Goal: Task Accomplishment & Management: Use online tool/utility

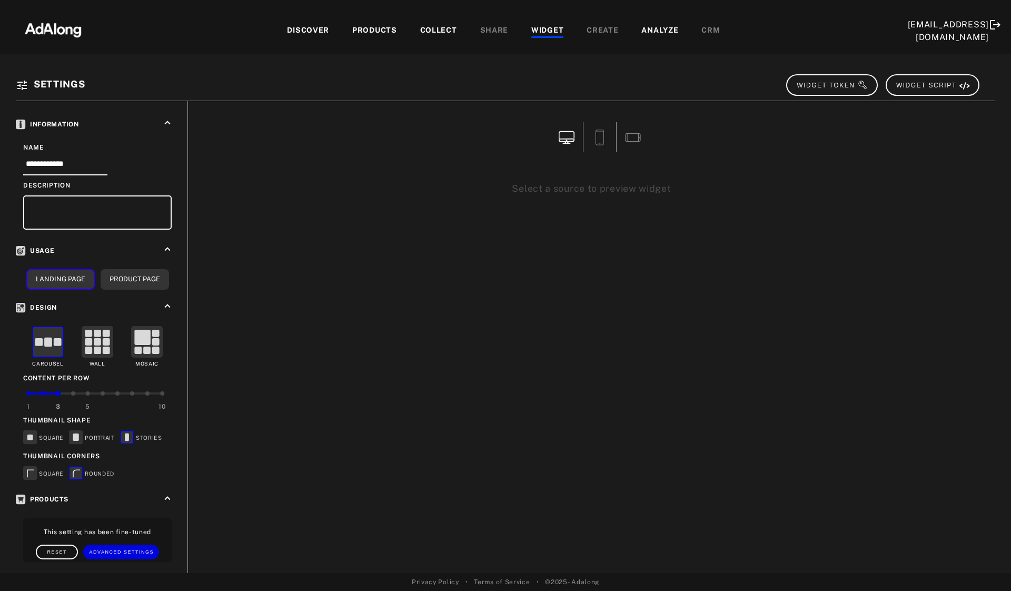
click at [373, 28] on div "PRODUCTS" at bounding box center [374, 31] width 45 height 13
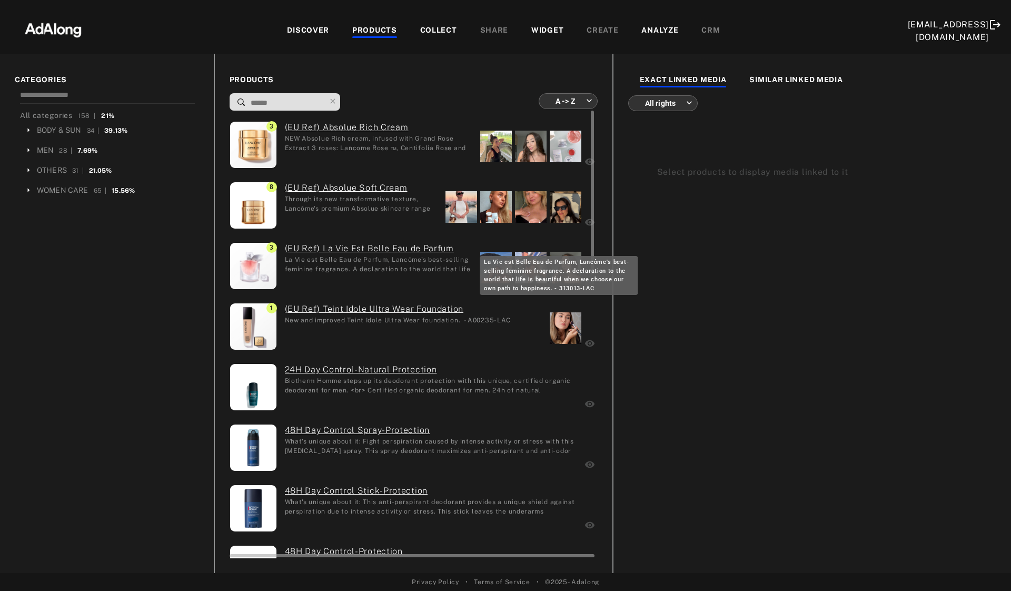
click at [338, 264] on div "La Vie est Belle Eau de Parfum, Lancôme's best-selling feminine fragrance. A de…" at bounding box center [379, 264] width 188 height 18
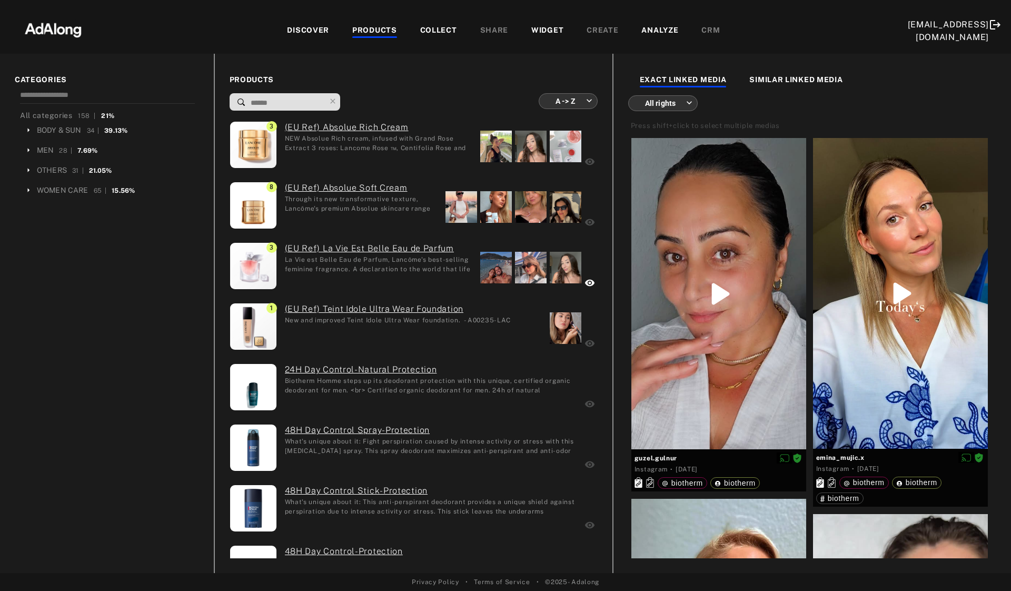
click at [539, 31] on div "WIDGET" at bounding box center [548, 31] width 32 height 13
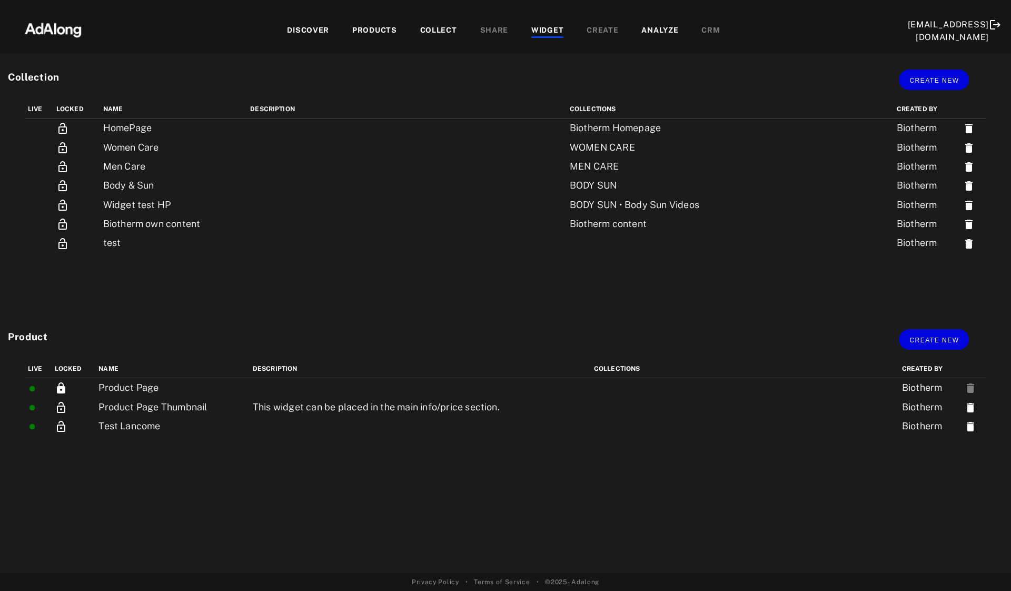
click at [368, 27] on div "PRODUCTS" at bounding box center [374, 31] width 45 height 13
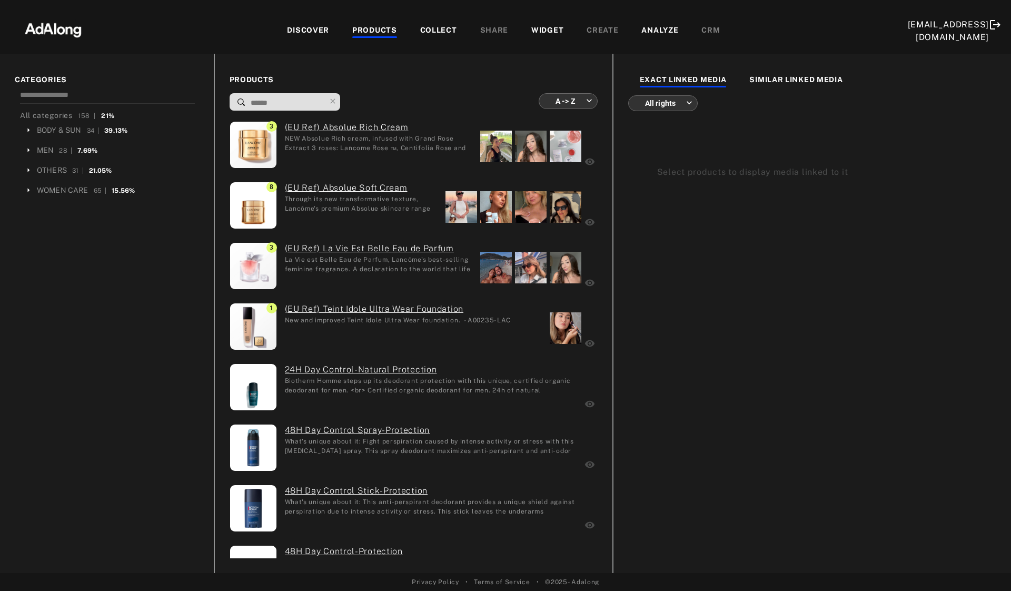
click at [310, 26] on div "DISCOVER" at bounding box center [308, 31] width 42 height 13
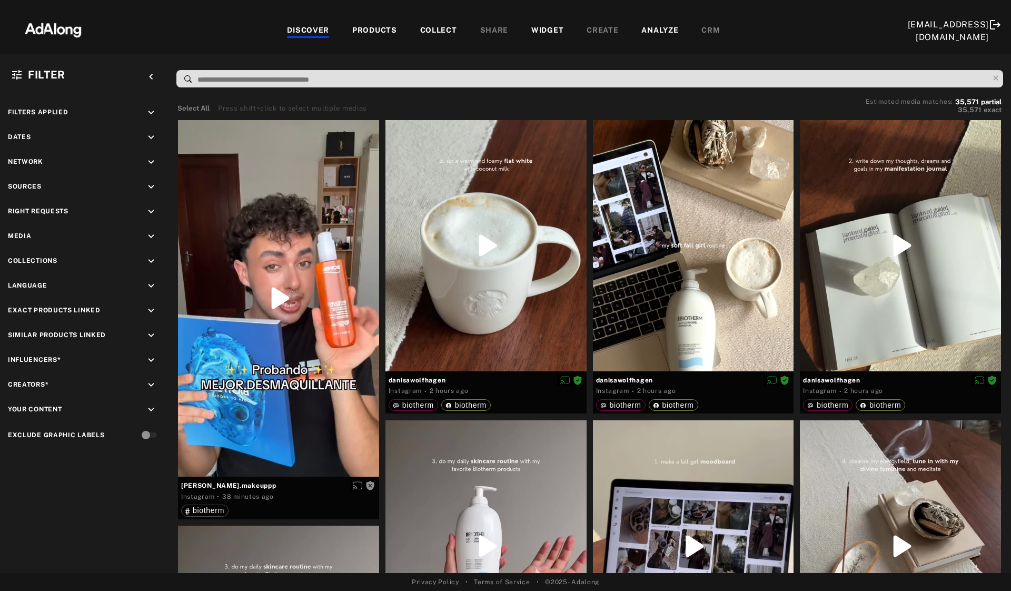
click at [366, 30] on div "PRODUCTS" at bounding box center [374, 31] width 45 height 13
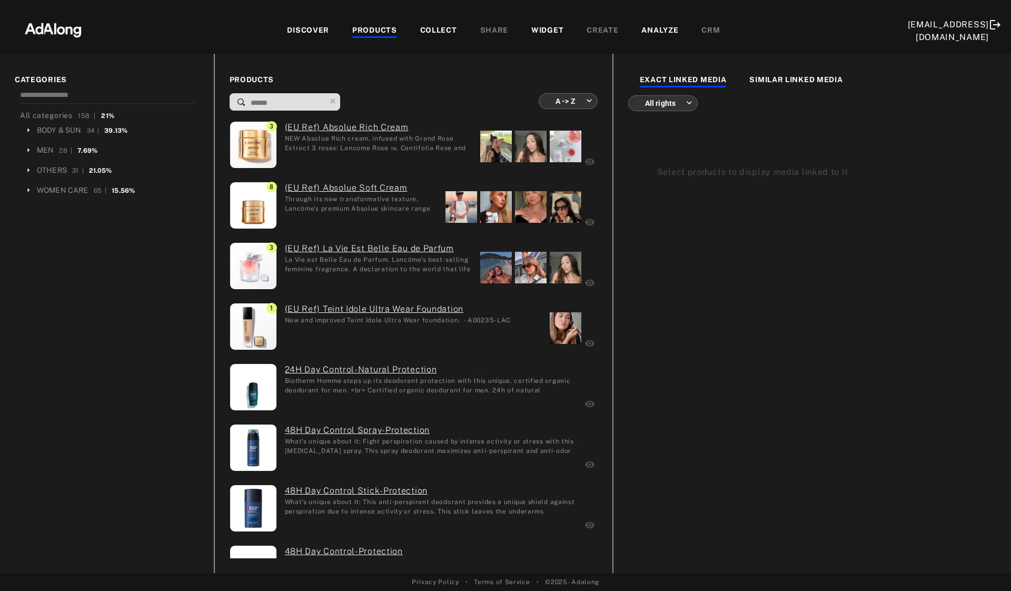
click at [437, 31] on div "COLLECT" at bounding box center [438, 31] width 37 height 13
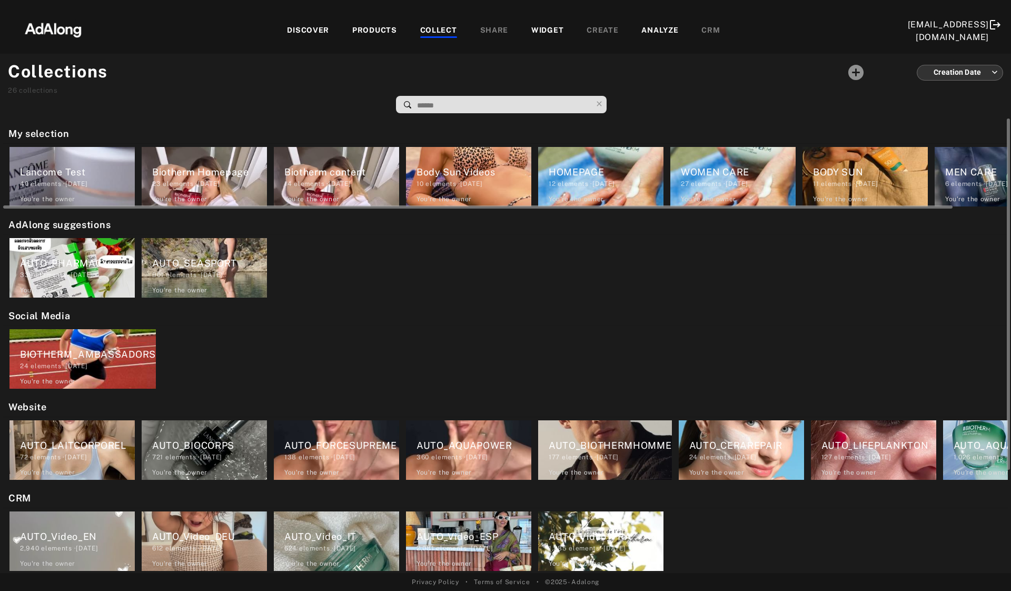
click at [47, 181] on div "40 elements · [DATE]" at bounding box center [77, 183] width 115 height 9
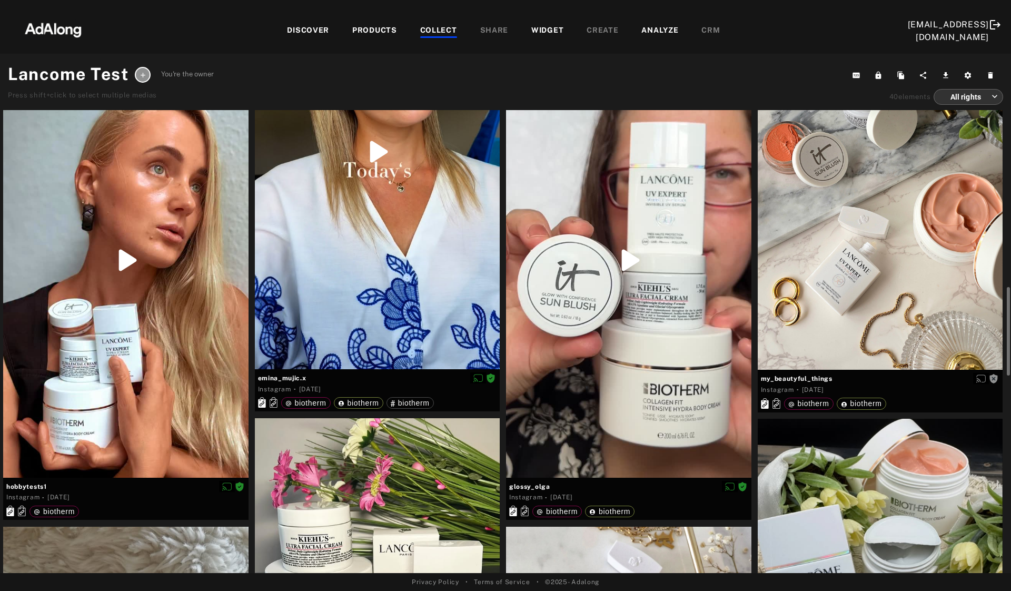
scroll to position [1315, 0]
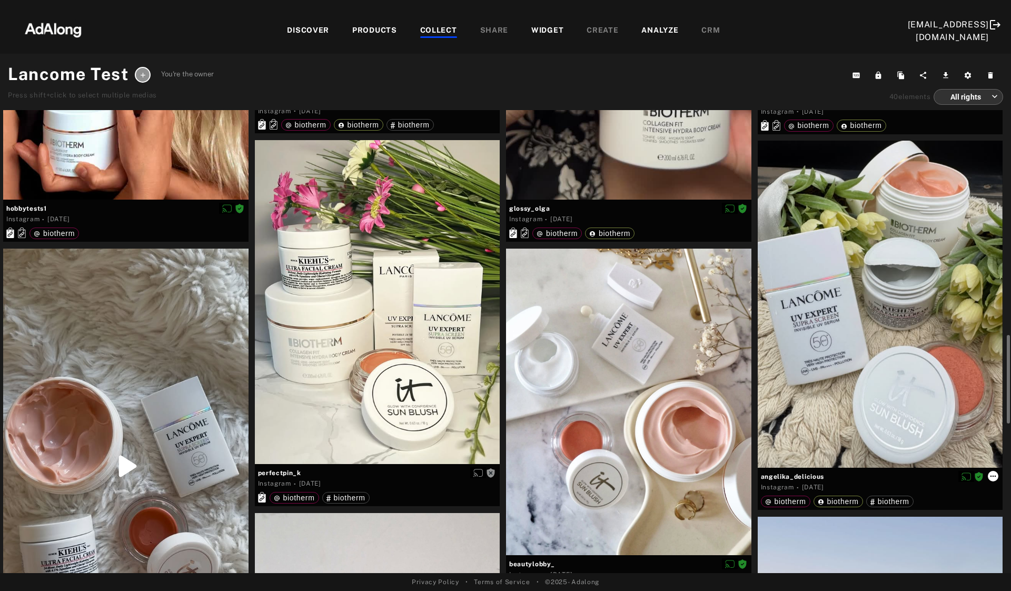
click at [992, 477] on icon at bounding box center [993, 476] width 8 height 8
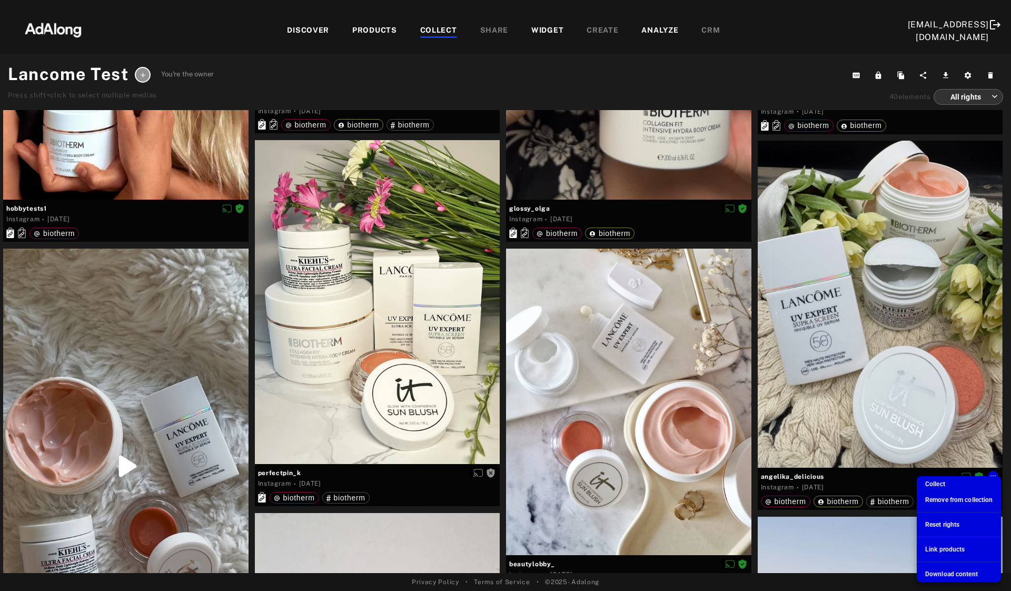
click at [949, 549] on span "Link products" at bounding box center [946, 549] width 40 height 7
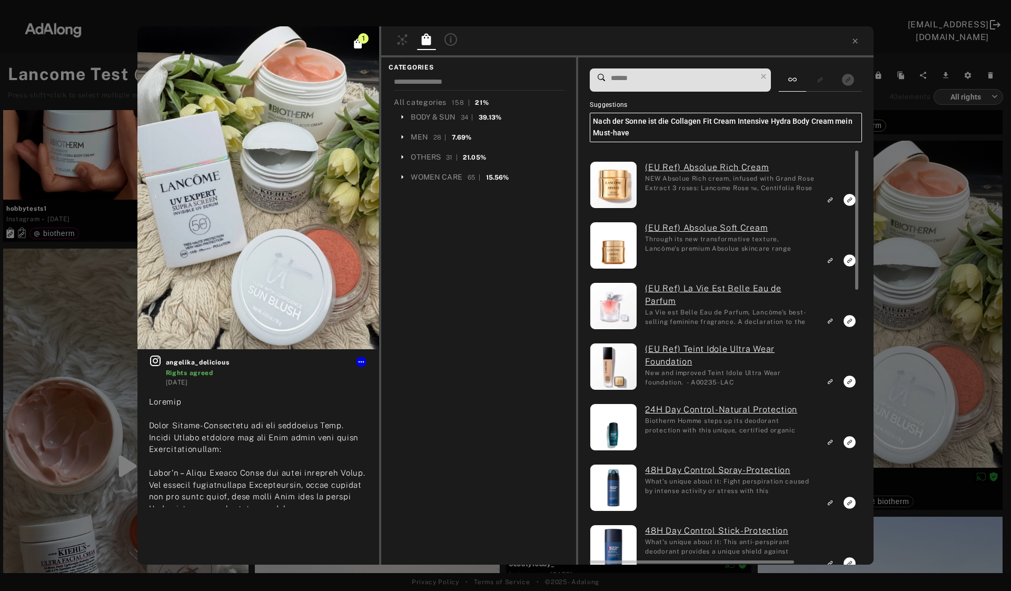
click at [850, 321] on icon "Link to exact product" at bounding box center [850, 321] width 12 height 12
click at [857, 42] on icon at bounding box center [855, 40] width 5 height 5
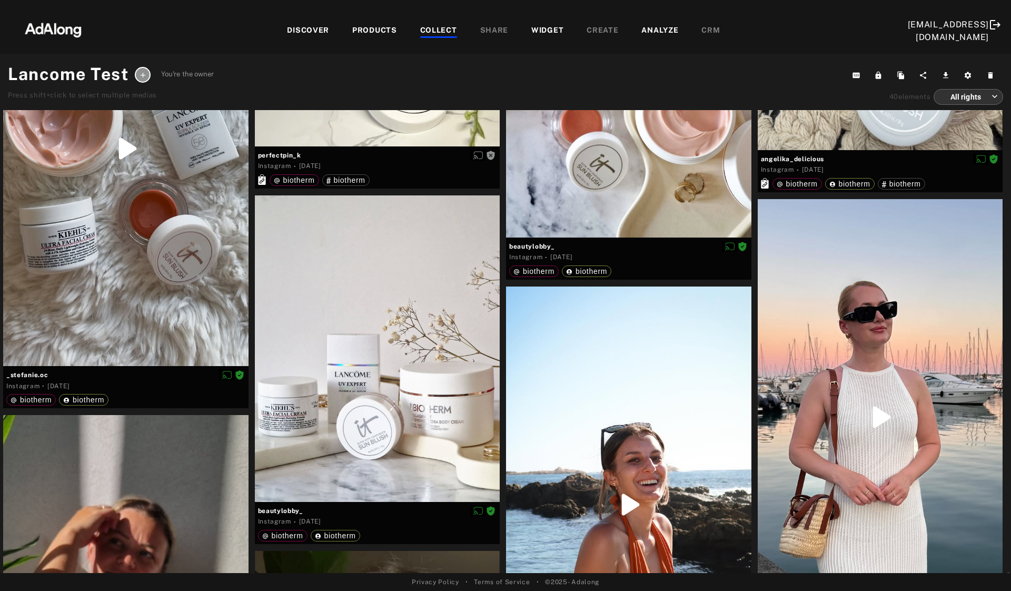
scroll to position [1874, 0]
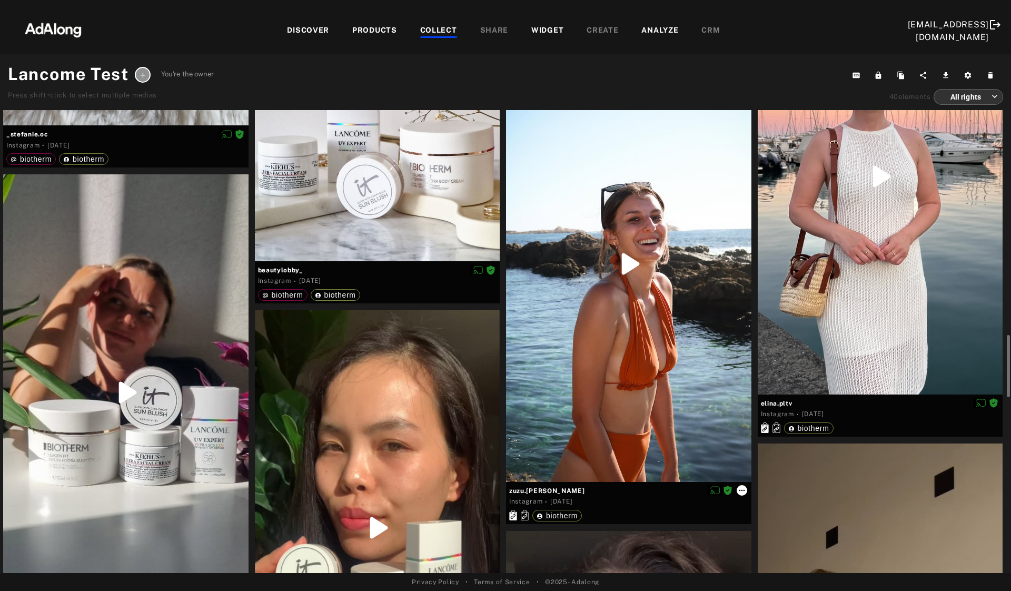
click at [744, 490] on icon at bounding box center [742, 490] width 6 height 2
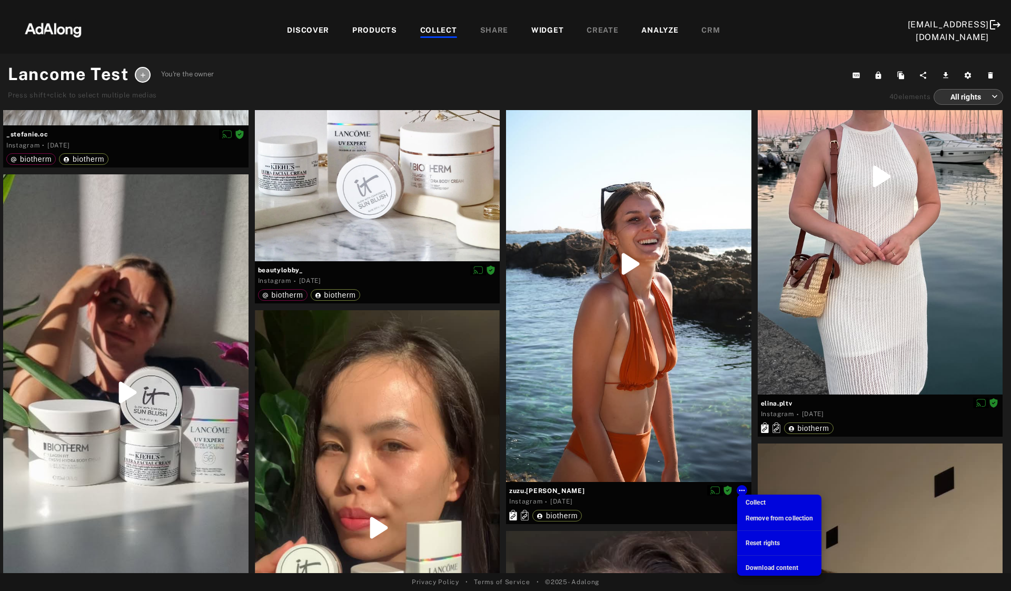
click at [722, 402] on div at bounding box center [505, 295] width 1011 height 591
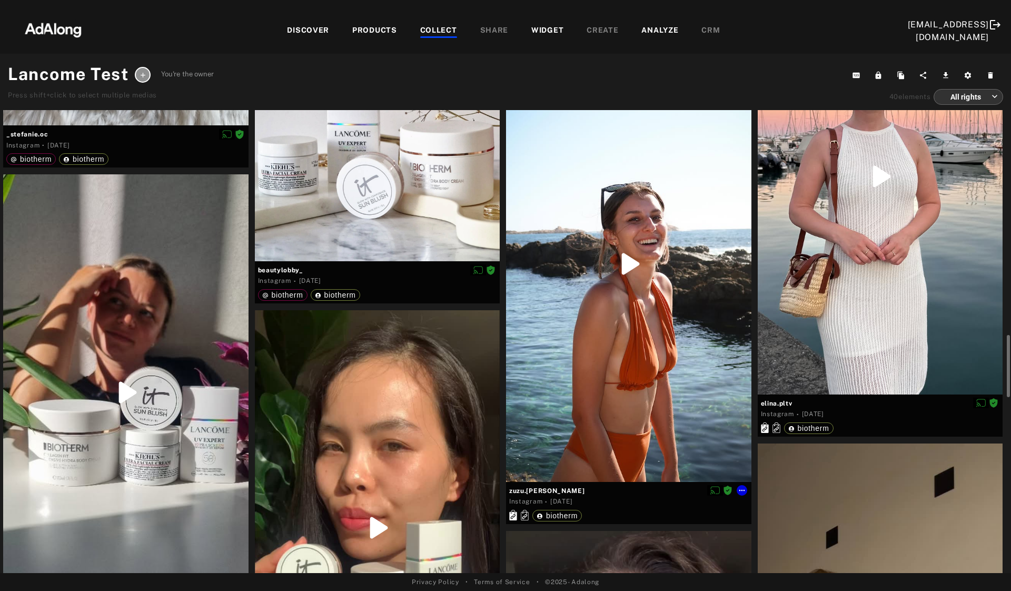
click at [699, 332] on div at bounding box center [628, 264] width 245 height 436
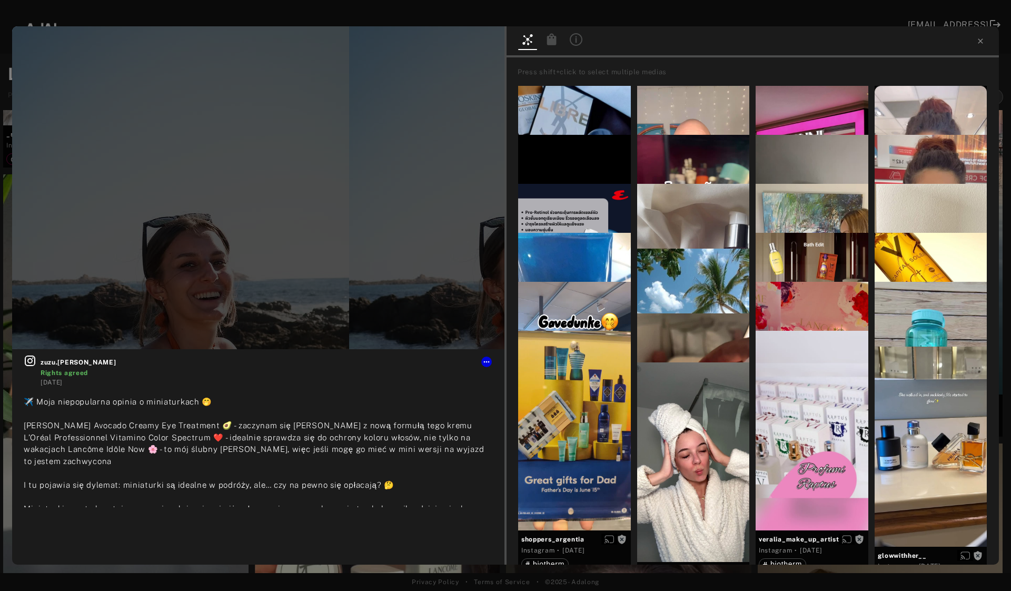
click at [554, 44] on icon at bounding box center [551, 39] width 9 height 12
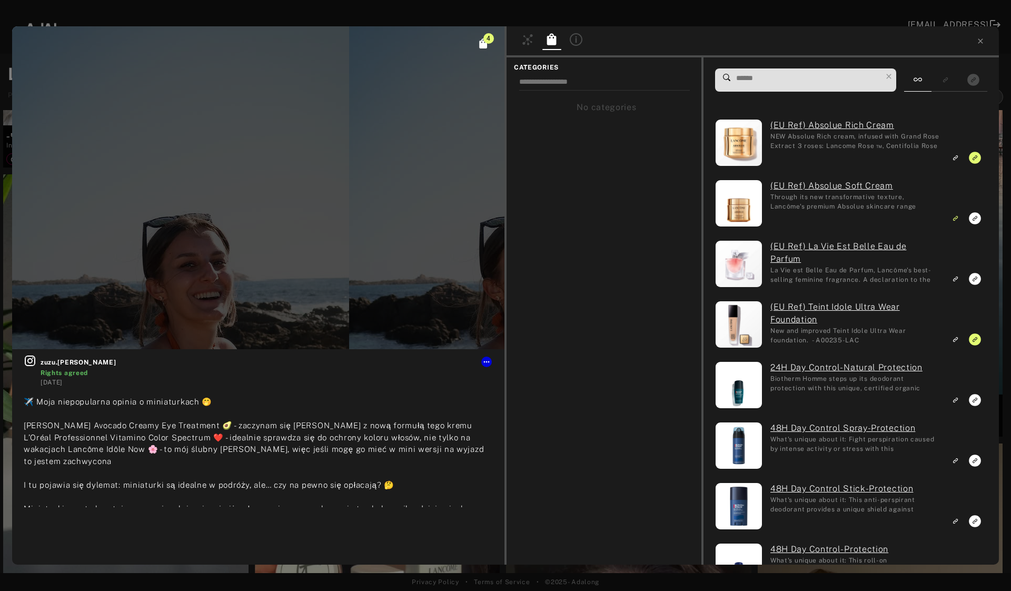
click at [554, 42] on icon at bounding box center [551, 39] width 9 height 12
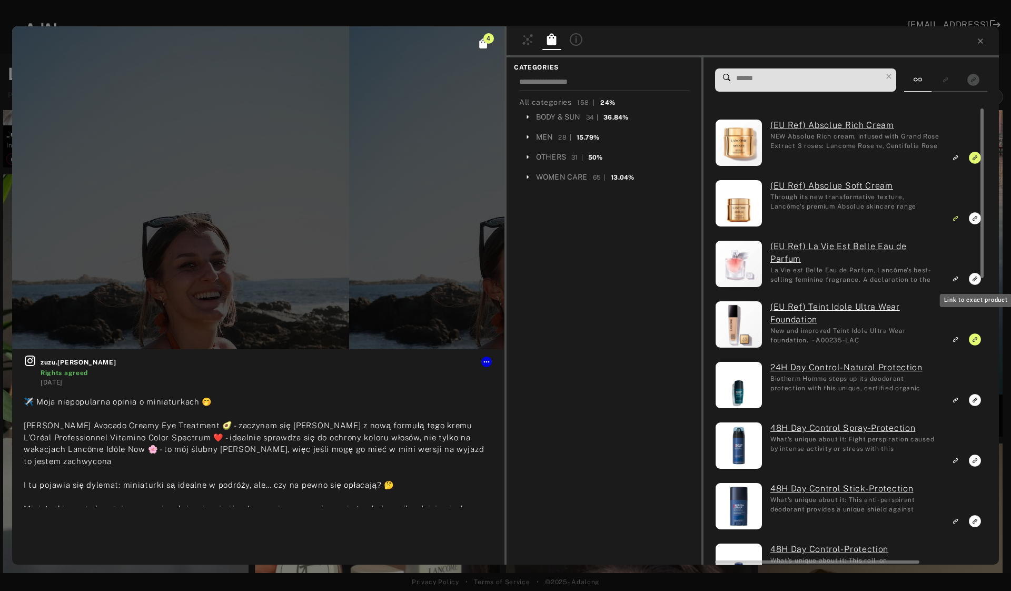
click at [973, 280] on rect "Link to exact product" at bounding box center [975, 278] width 13 height 13
click at [979, 42] on icon at bounding box center [980, 40] width 5 height 5
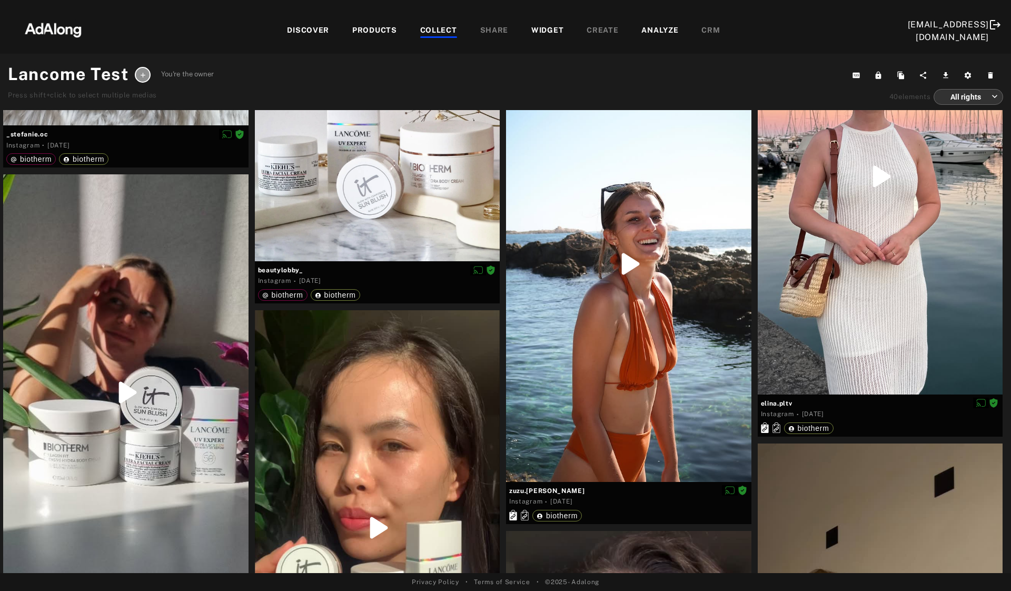
click at [362, 26] on div "PRODUCTS" at bounding box center [374, 31] width 45 height 13
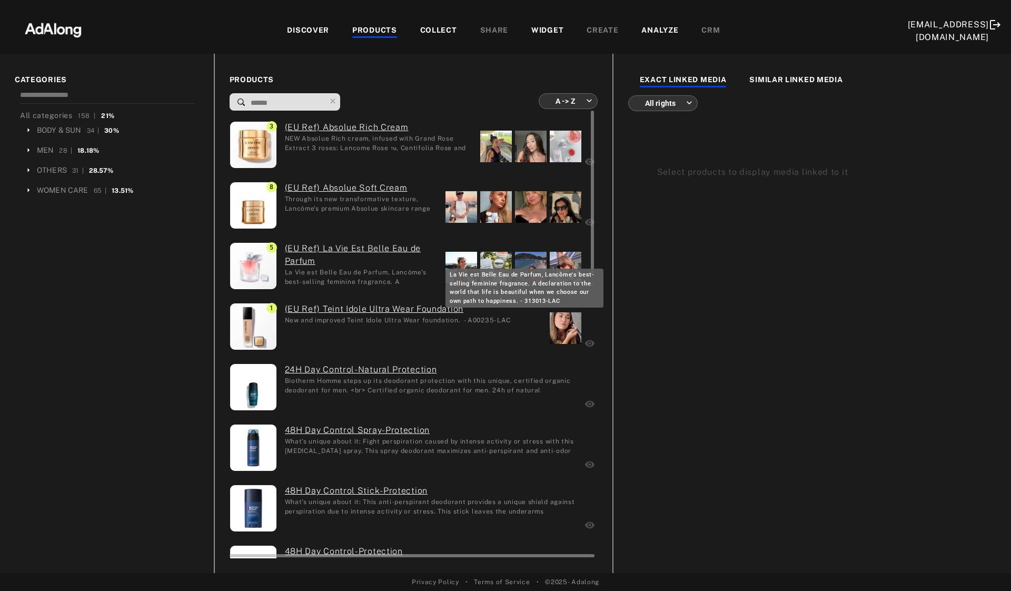
click at [294, 278] on div "La Vie est Belle Eau de Parfum, Lancôme's best-selling feminine fragrance. A de…" at bounding box center [361, 277] width 153 height 18
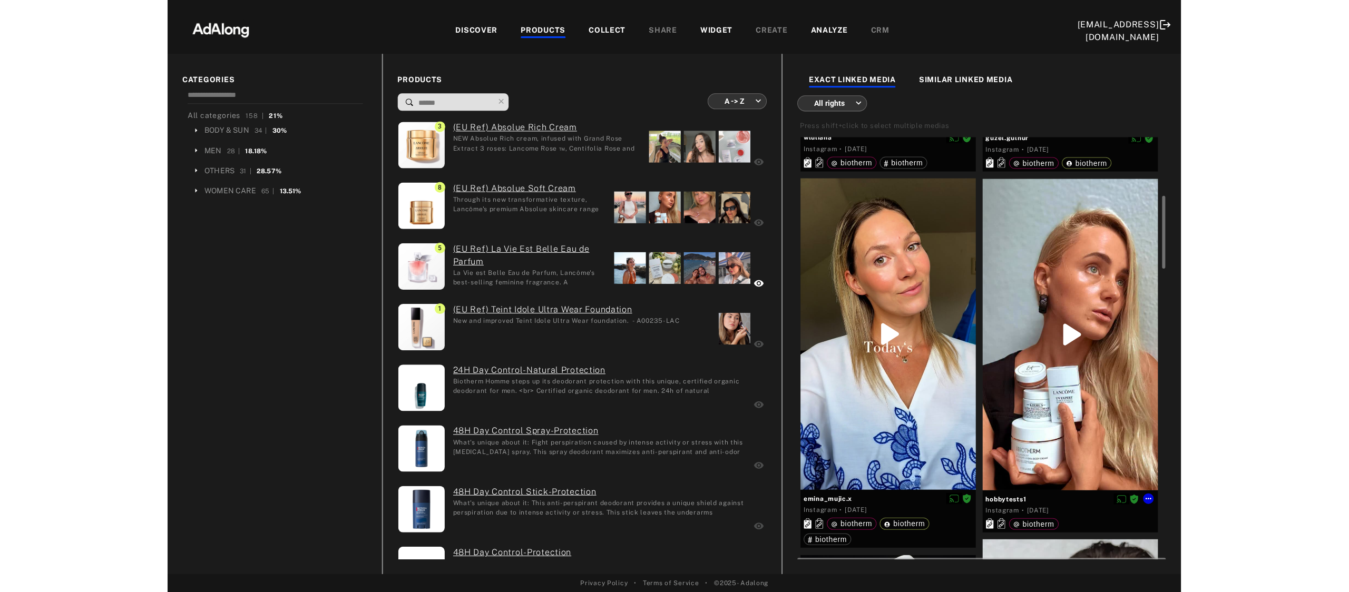
scroll to position [323, 0]
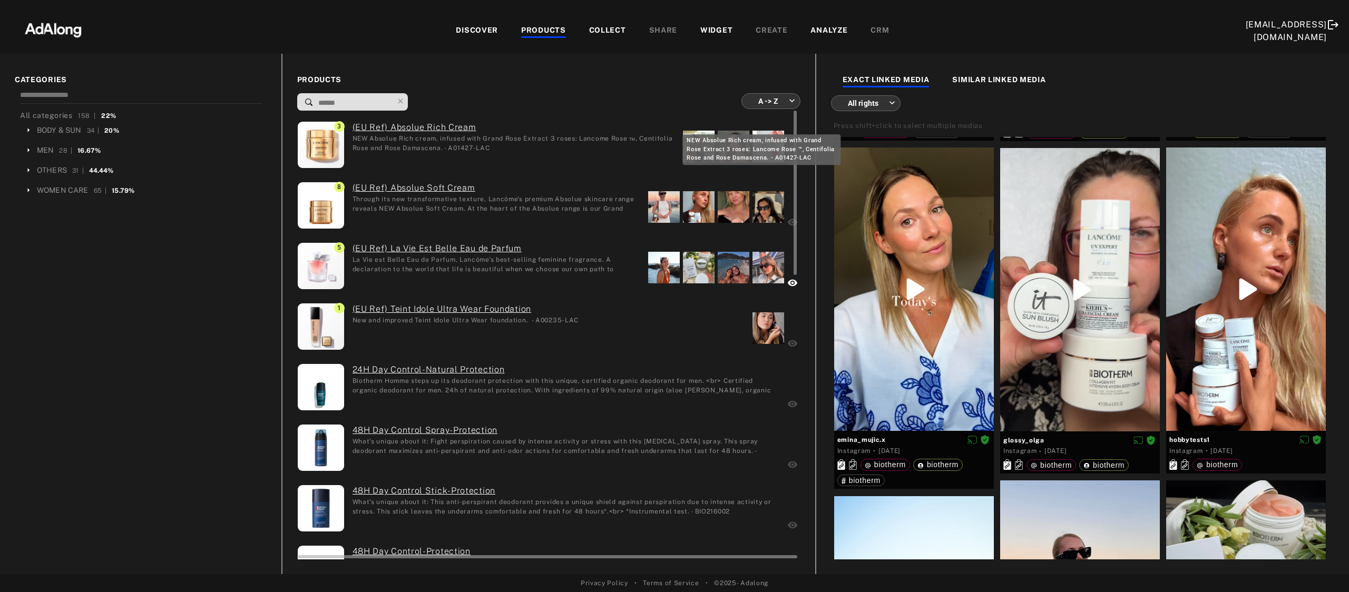
click at [406, 144] on div "NEW Absolue Rich cream, infused with Grand Rose Extract 3 roses: Lancome Rose ™…" at bounding box center [513, 143] width 322 height 18
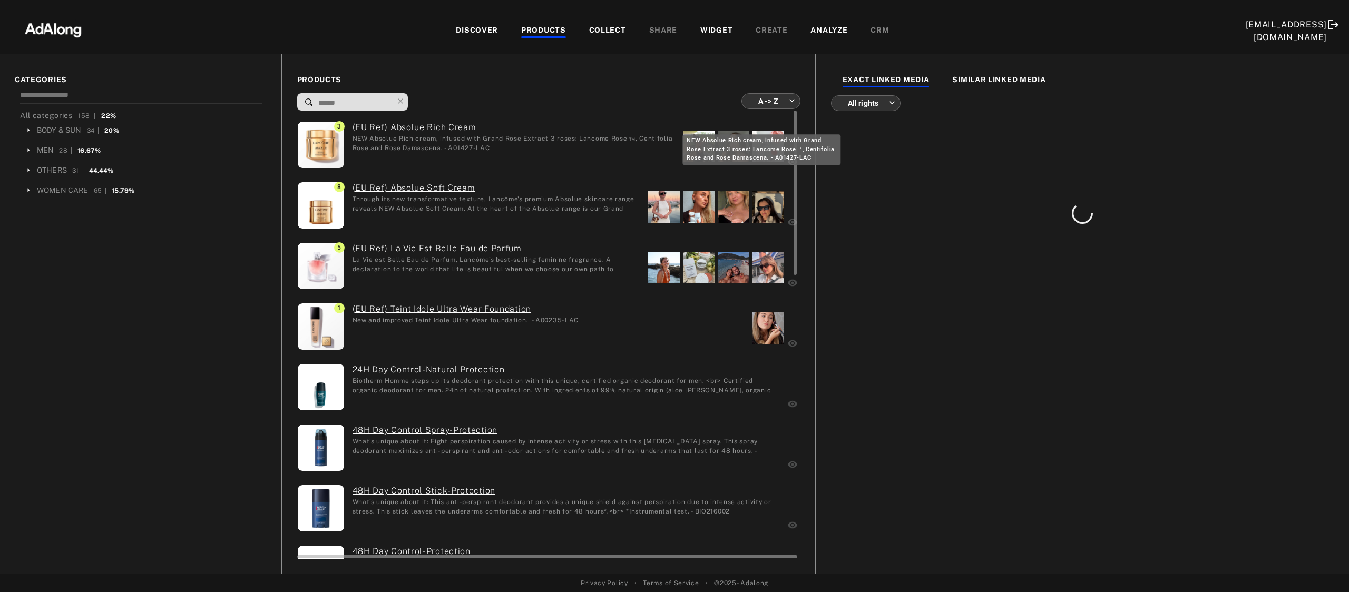
scroll to position [0, 0]
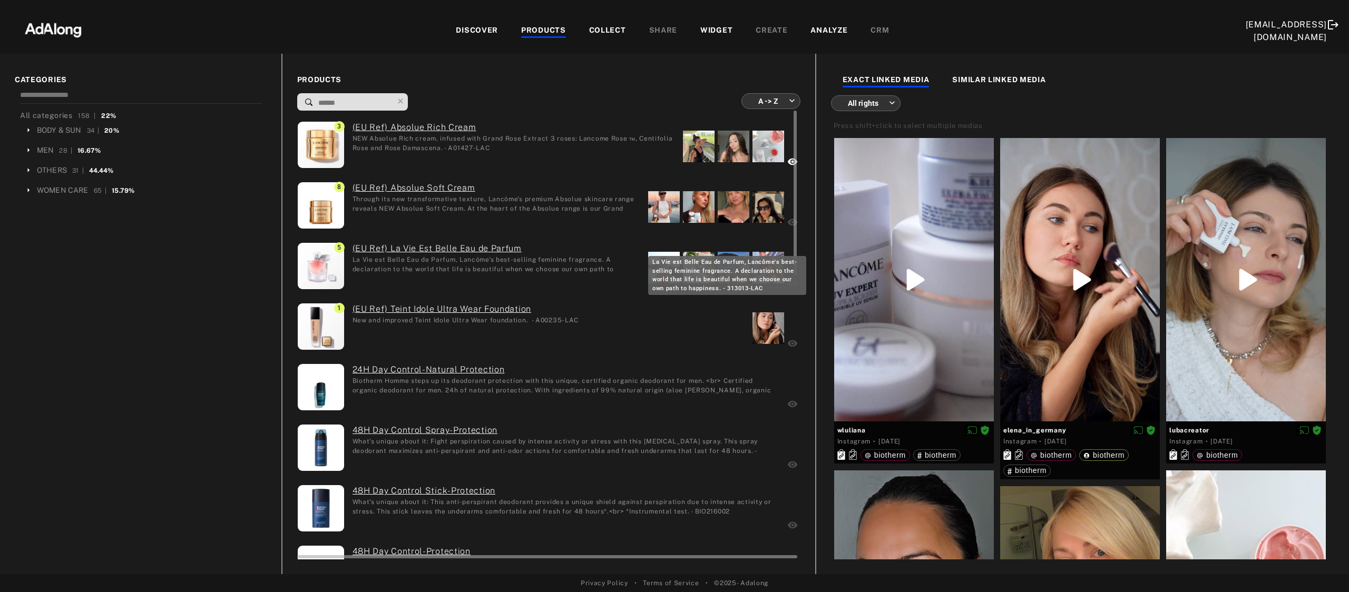
click at [428, 267] on div "La Vie est Belle Eau de Parfum, Lancôme's best-selling feminine fragrance. A de…" at bounding box center [496, 264] width 288 height 18
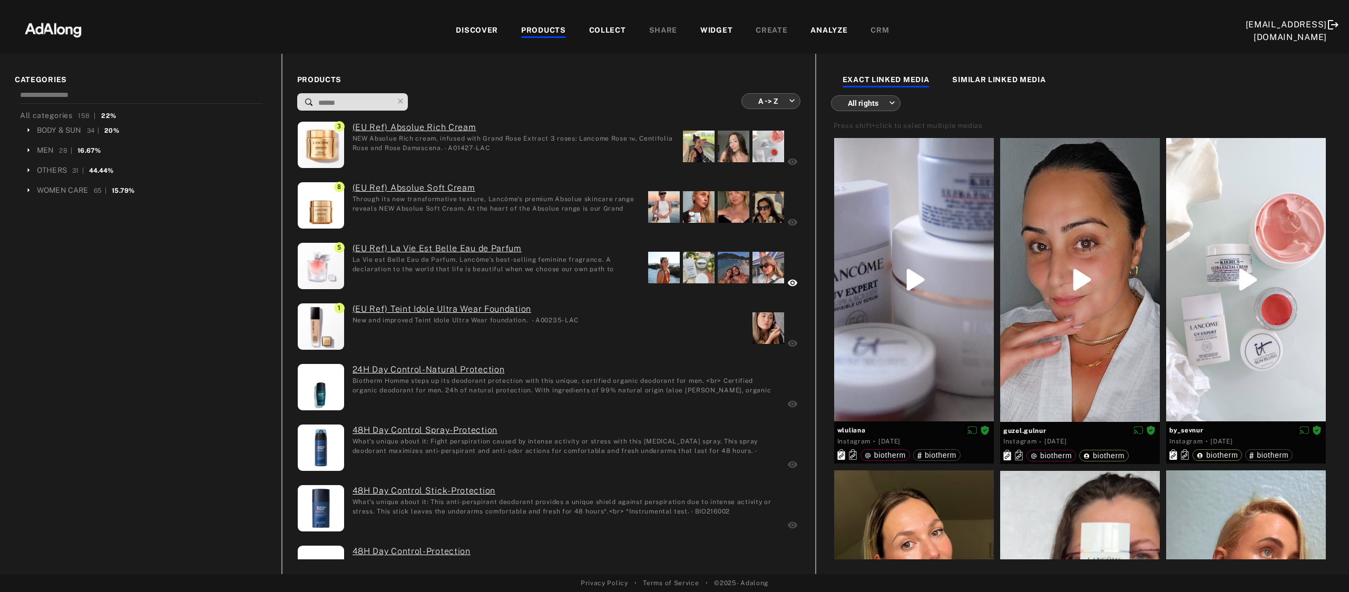
click at [351, 109] on input at bounding box center [355, 103] width 76 height 14
type input "*"
type input "**********"
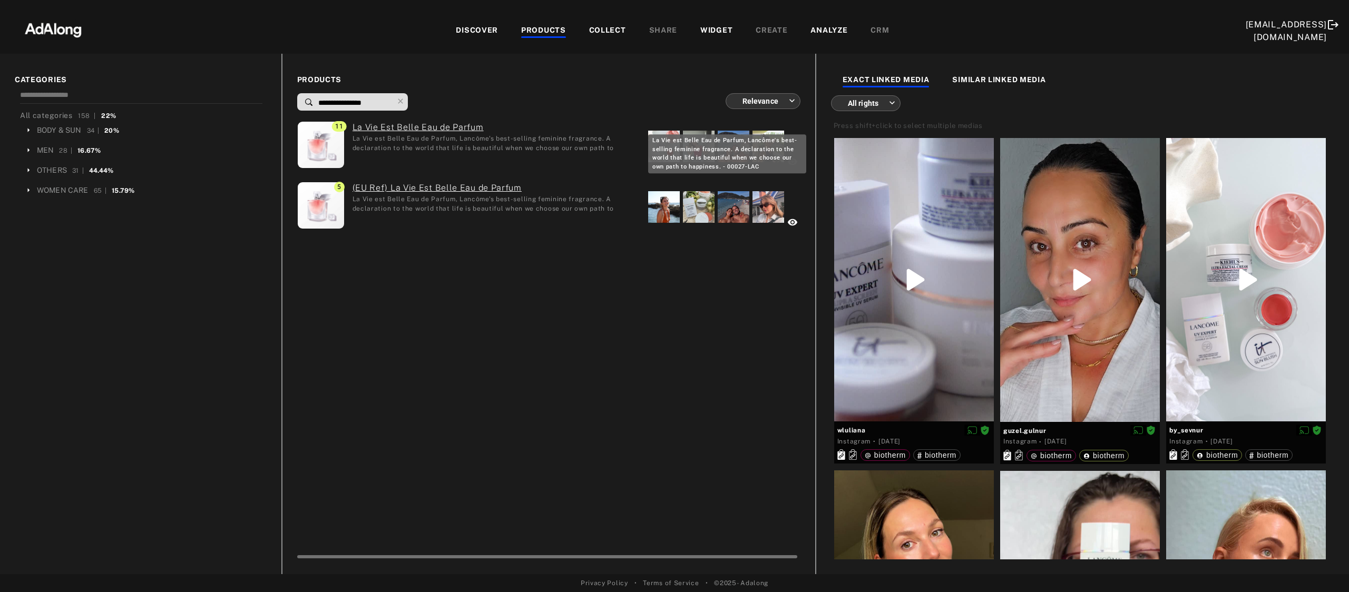
type input "**********"
click at [377, 145] on div "La Vie est Belle Eau de Parfum, Lancôme's best-selling feminine fragrance. A de…" at bounding box center [496, 143] width 288 height 18
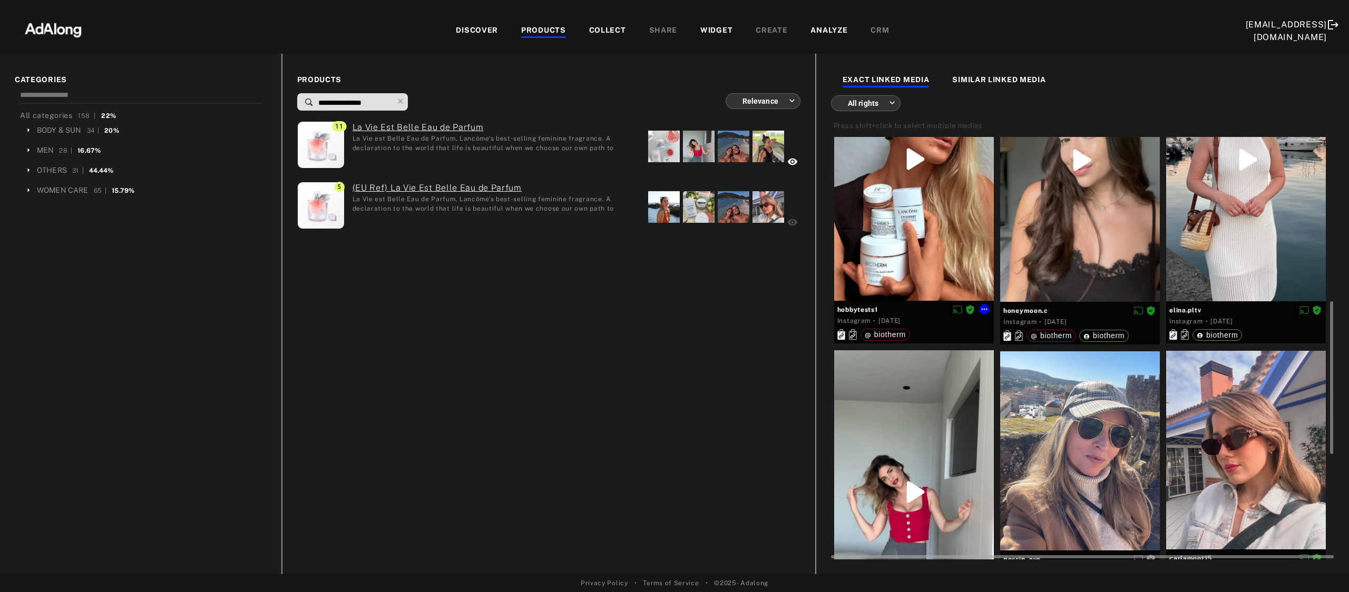
scroll to position [675, 0]
